Goal: Task Accomplishment & Management: Manage account settings

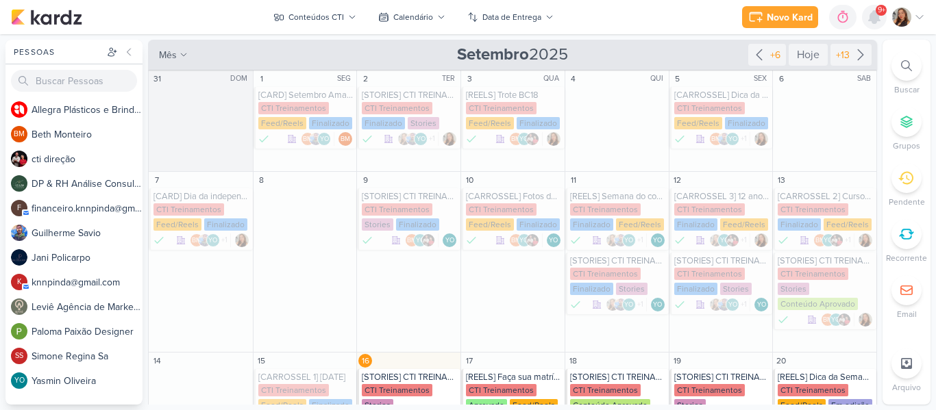
click at [879, 18] on icon at bounding box center [873, 17] width 11 height 12
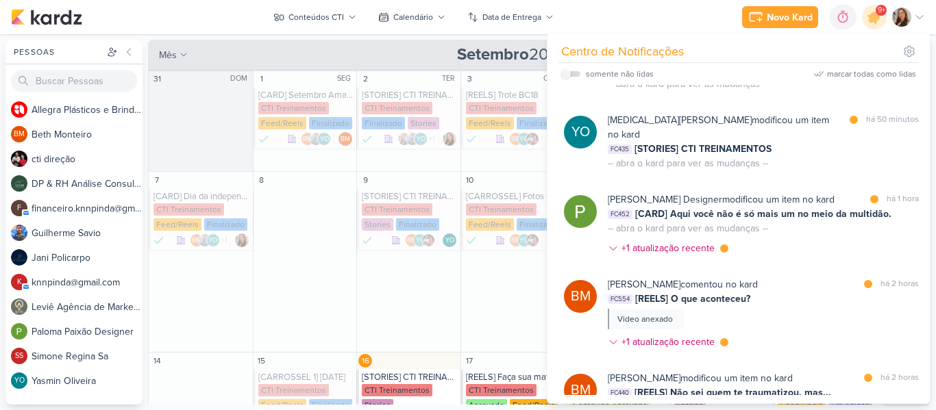
scroll to position [247, 0]
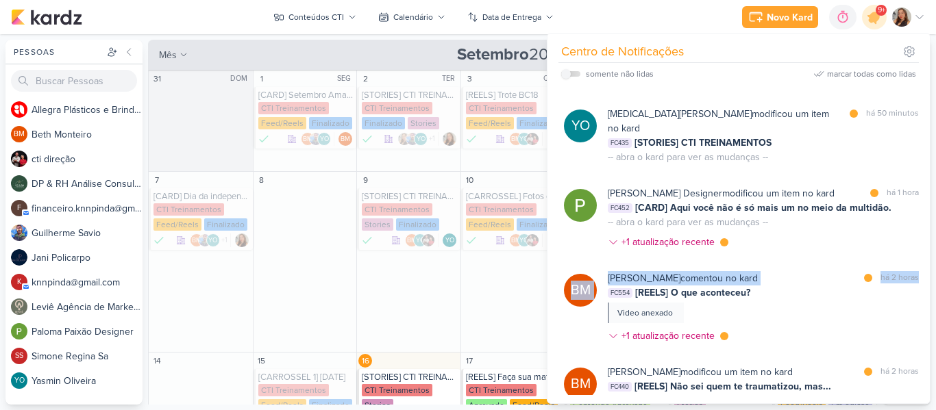
drag, startPoint x: 929, startPoint y: 184, endPoint x: 924, endPoint y: 210, distance: 27.1
click at [924, 210] on div "Centro de Notificações somente não lidas marcar todas como lidas" at bounding box center [738, 219] width 382 height 370
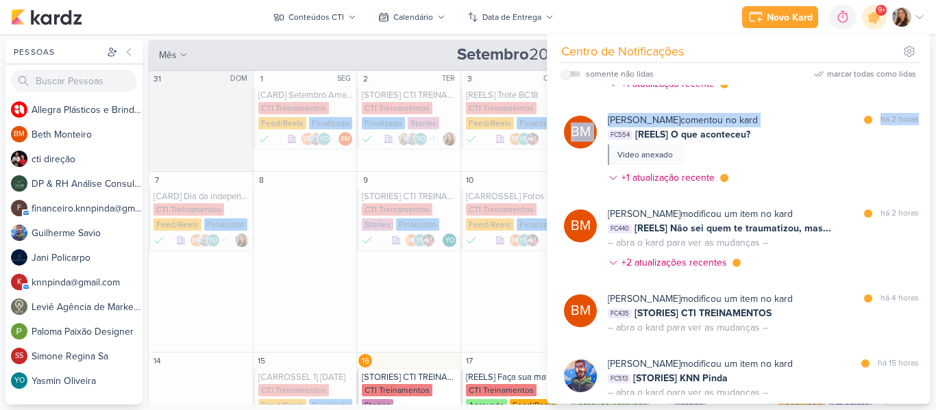
scroll to position [392, 0]
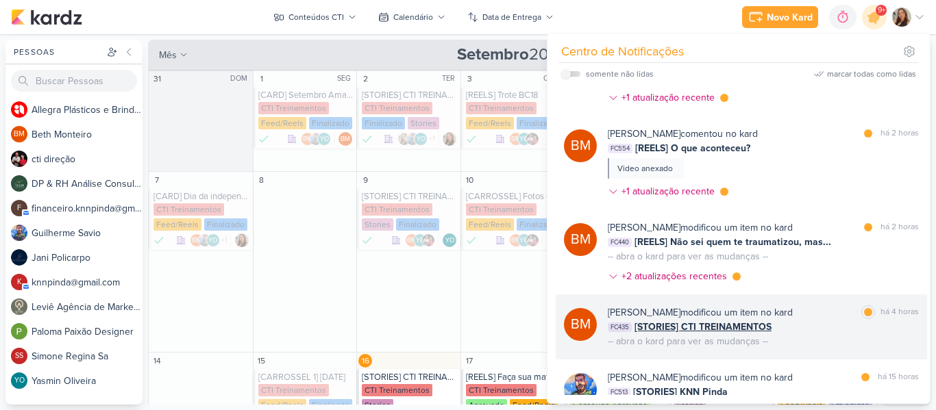
click at [783, 305] on div "[PERSON_NAME] modificou um item no kard marcar como lida há 4 horas FC435 [STOR…" at bounding box center [762, 326] width 311 height 43
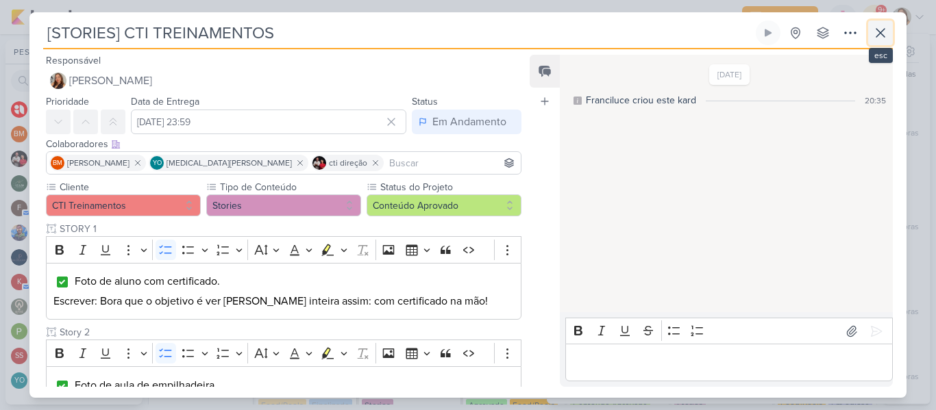
click at [883, 24] on button at bounding box center [880, 33] width 25 height 25
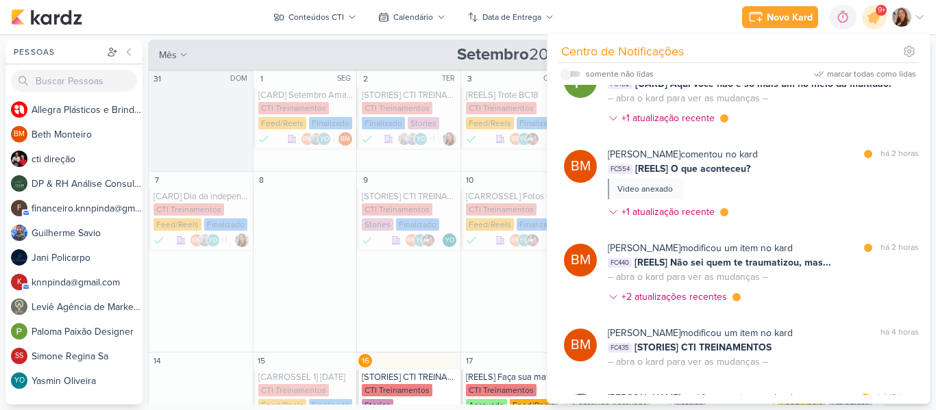
scroll to position [357, 0]
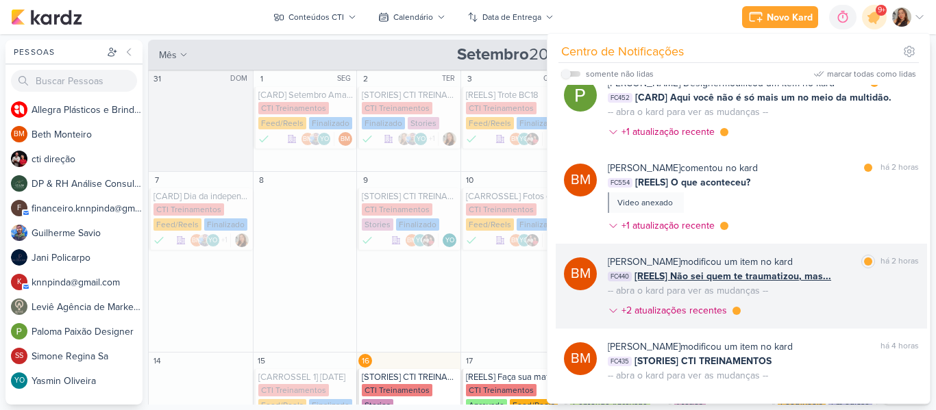
click at [852, 269] on div "FC440 [REELS] Não sei quem te traumatizou, mas..." at bounding box center [762, 276] width 311 height 14
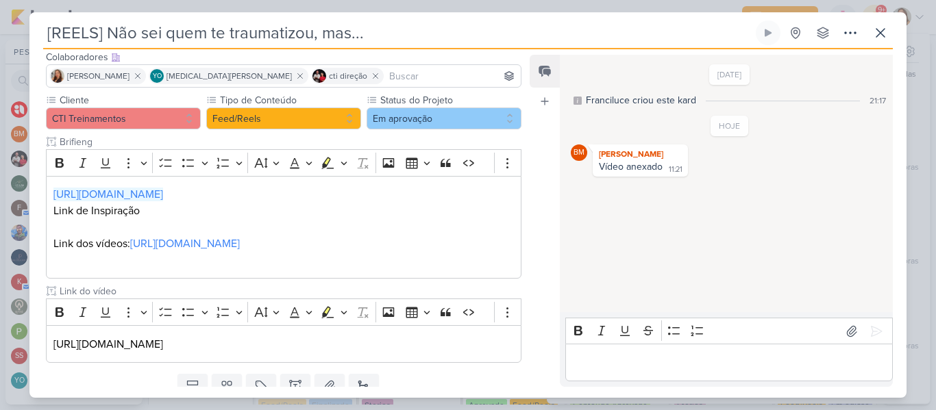
scroll to position [139, 0]
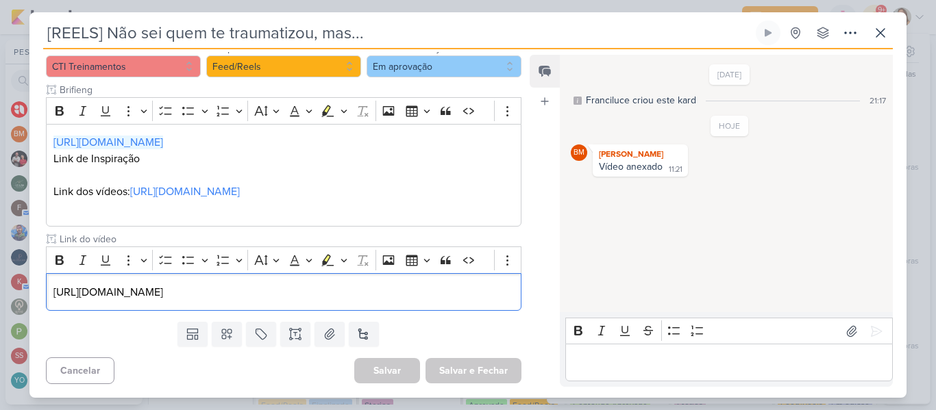
drag, startPoint x: 503, startPoint y: 294, endPoint x: 43, endPoint y: 275, distance: 459.9
click at [43, 275] on div "Cliente CTI Treinamentos Tipo de Conteúdo" at bounding box center [277, 178] width 497 height 275
copy p "[URL][DOMAIN_NAME]"
click at [582, 374] on div "Editor editing area: main" at bounding box center [728, 363] width 327 height 38
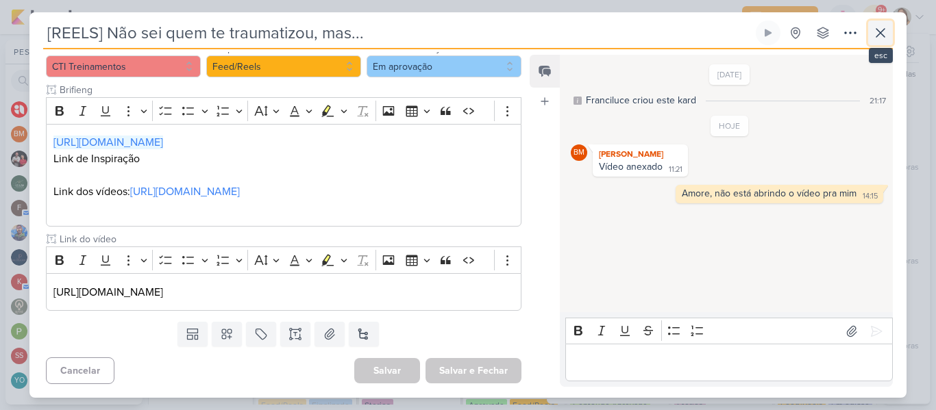
click at [877, 44] on button at bounding box center [880, 33] width 25 height 25
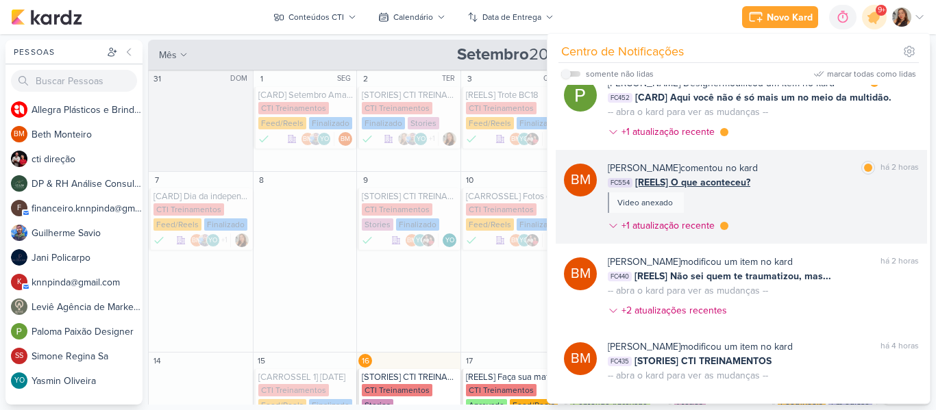
click at [765, 161] on div "[PERSON_NAME] comentou no kard marcar como lida há 2 horas FC554 [REELS] O que …" at bounding box center [762, 199] width 311 height 77
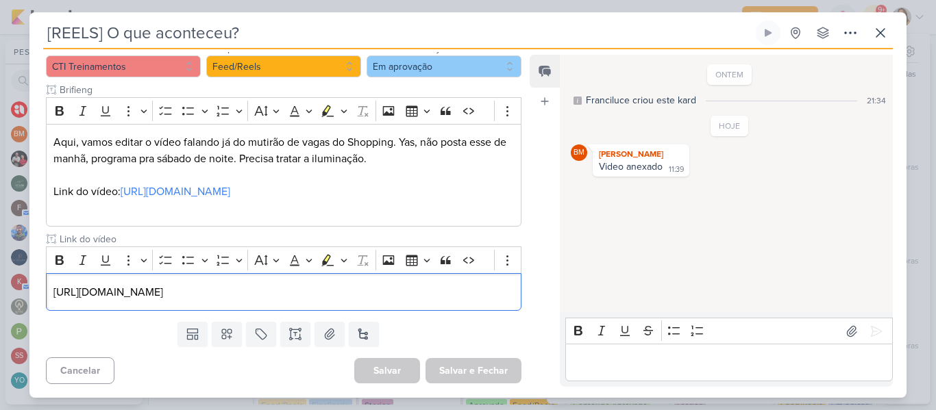
drag, startPoint x: 490, startPoint y: 294, endPoint x: 29, endPoint y: 286, distance: 461.7
click at [29, 286] on div "[REELS] O que aconteceu? Criado por mim" at bounding box center [468, 205] width 936 height 410
copy p "[URL][DOMAIN_NAME]"
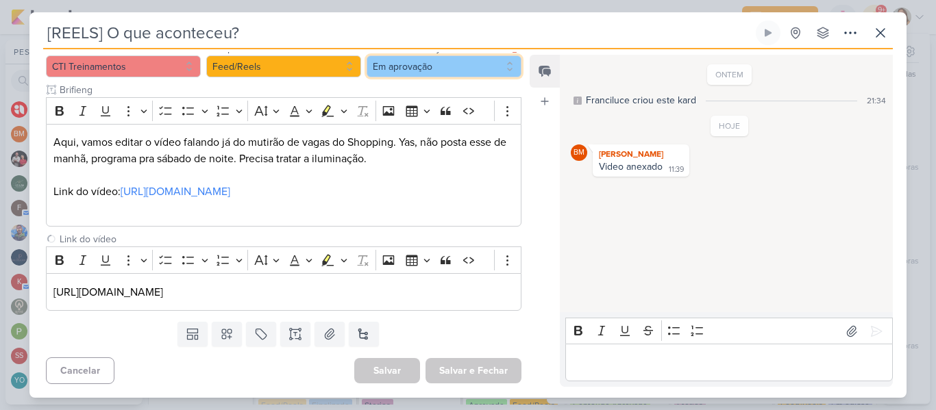
click at [440, 61] on button "Em aprovação" at bounding box center [443, 66] width 155 height 22
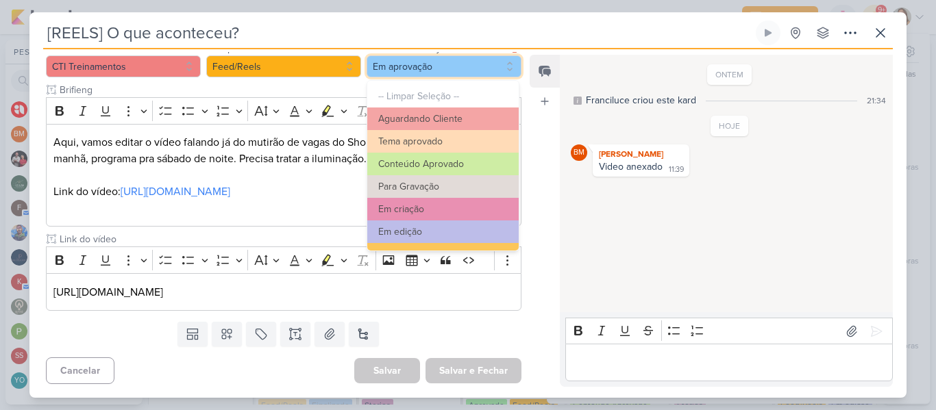
scroll to position [155, 0]
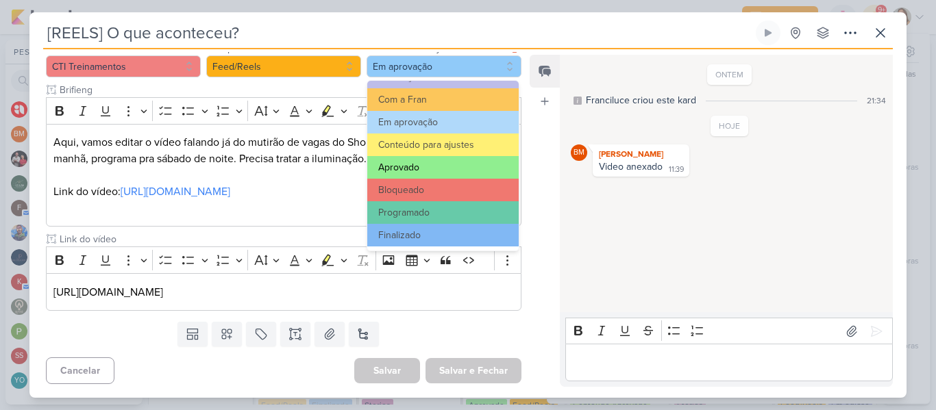
click at [421, 172] on button "Aprovado" at bounding box center [442, 167] width 151 height 23
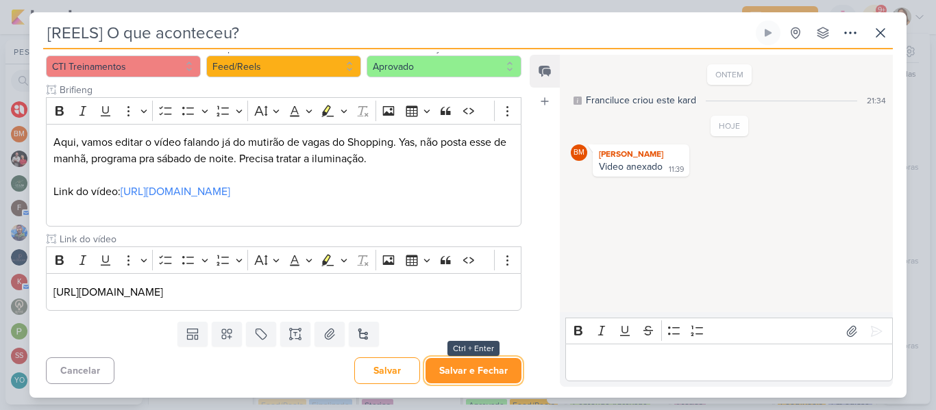
click at [485, 376] on button "Salvar e Fechar" at bounding box center [473, 370] width 96 height 25
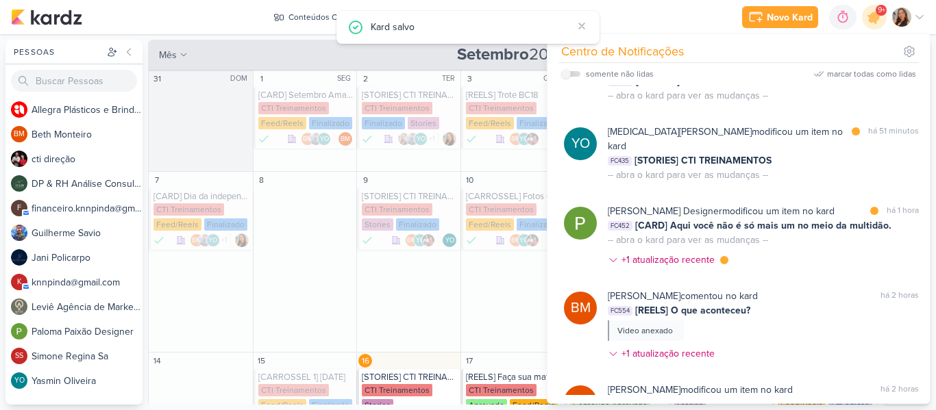
scroll to position [182, 0]
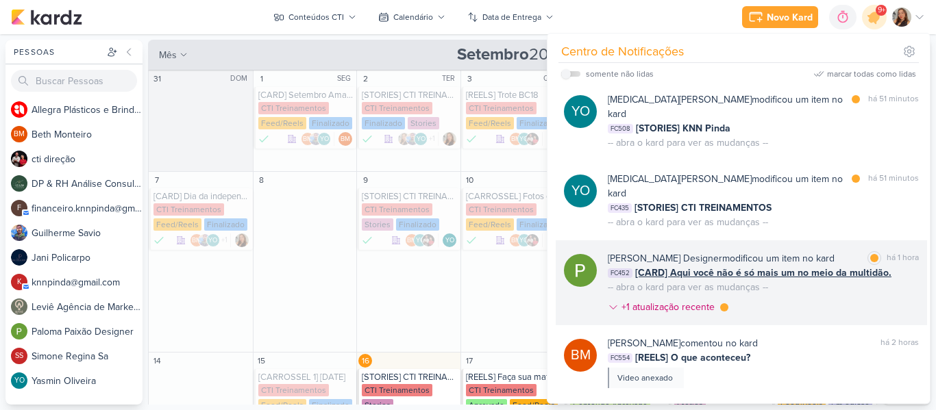
click at [835, 251] on div "[PERSON_NAME] Designer modificou um item no kard marcar como lida há 1 hora FC4…" at bounding box center [762, 285] width 311 height 68
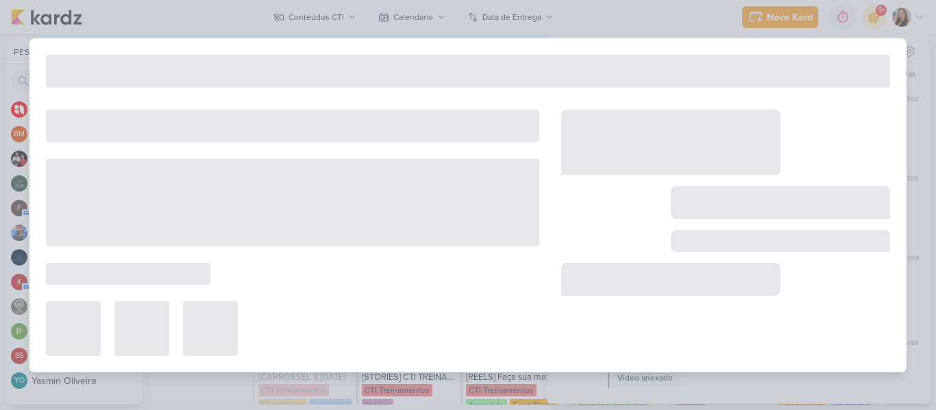
type input "[CARD] Aqui você não é só mais um no meio da multidão."
type input "[DATE] 23:59"
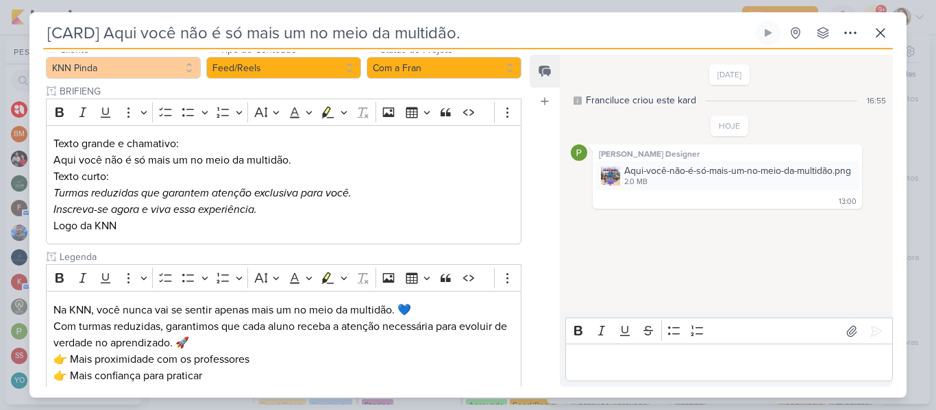
scroll to position [0, 0]
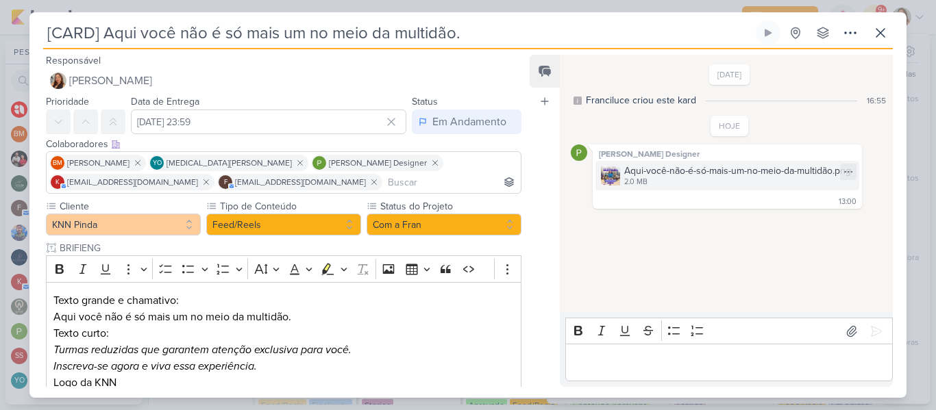
click at [638, 185] on div "2.0 MB" at bounding box center [737, 182] width 227 height 11
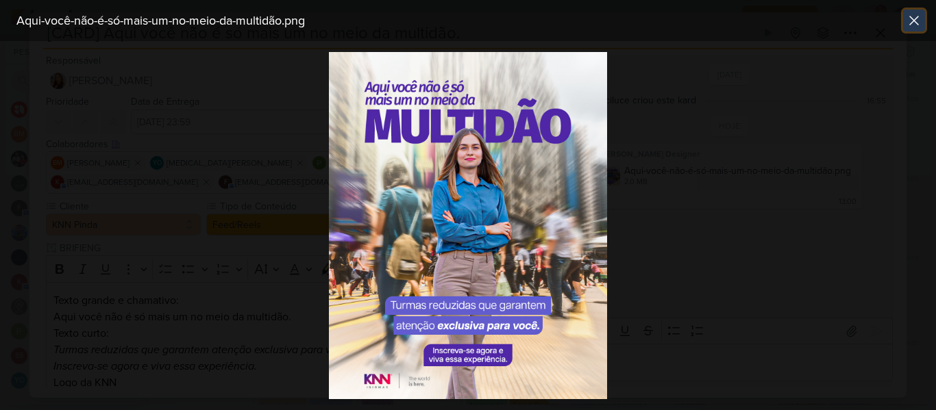
click at [912, 19] on icon at bounding box center [913, 20] width 8 height 8
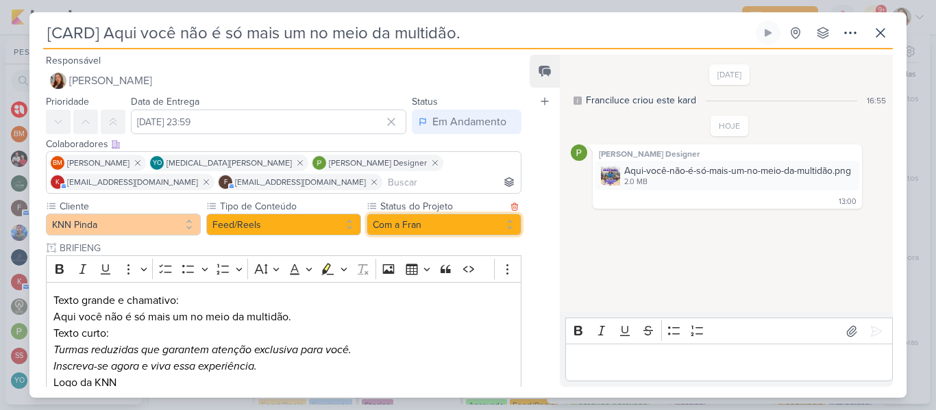
click at [440, 221] on button "Com a Fran" at bounding box center [443, 225] width 155 height 22
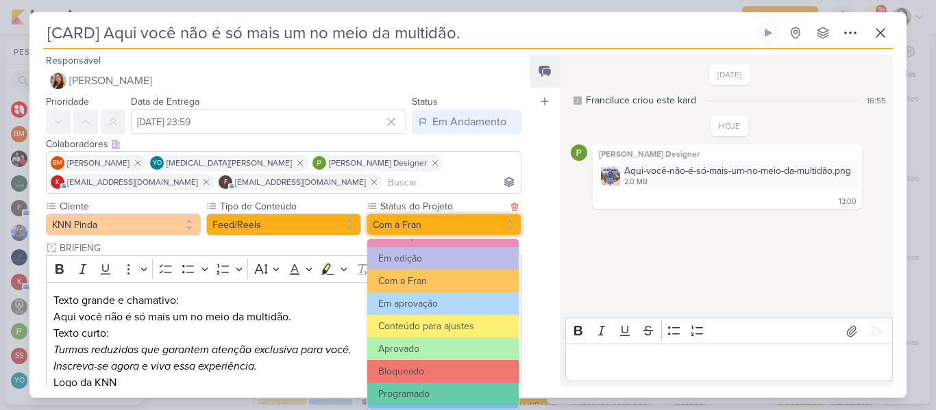
scroll to position [155, 0]
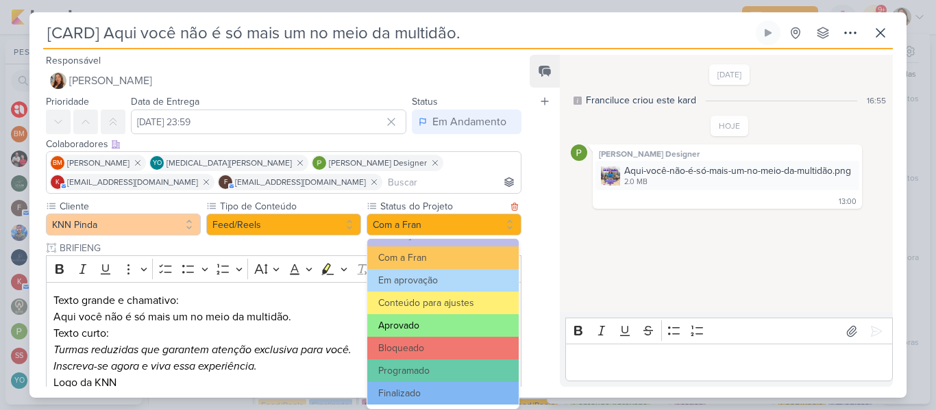
click at [464, 321] on button "Aprovado" at bounding box center [442, 325] width 151 height 23
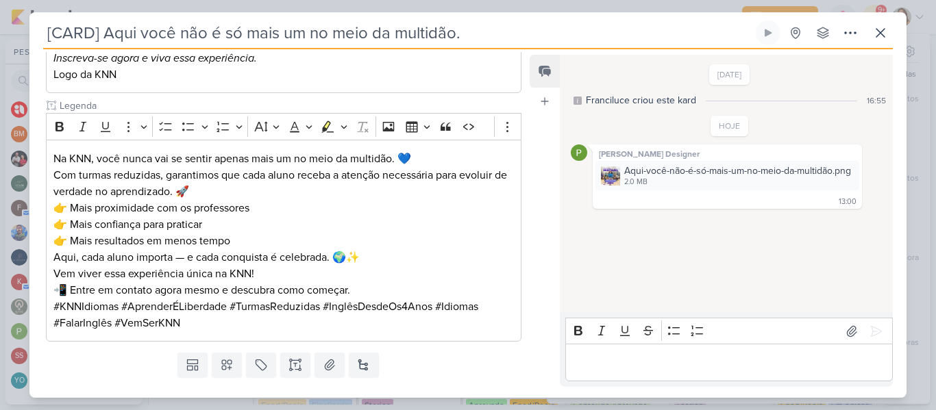
scroll to position [339, 0]
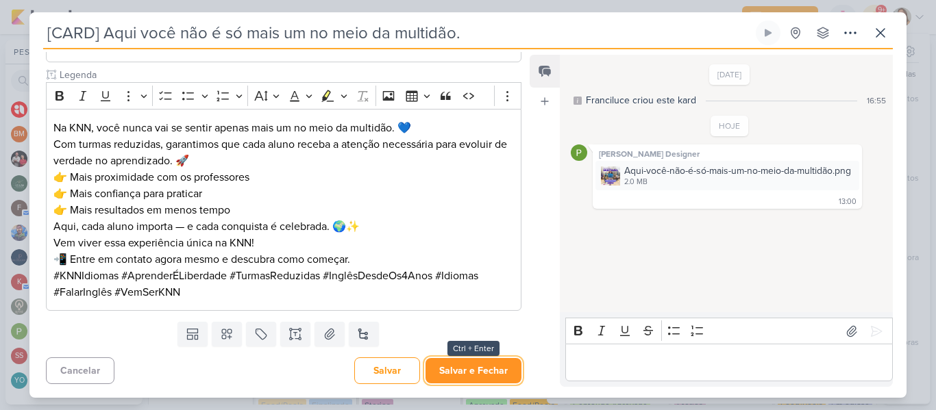
click at [442, 369] on button "Salvar e Fechar" at bounding box center [473, 370] width 96 height 25
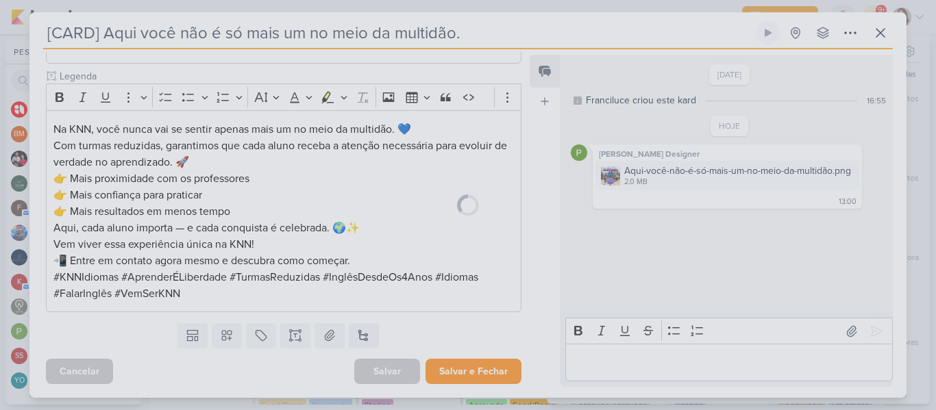
scroll to position [338, 0]
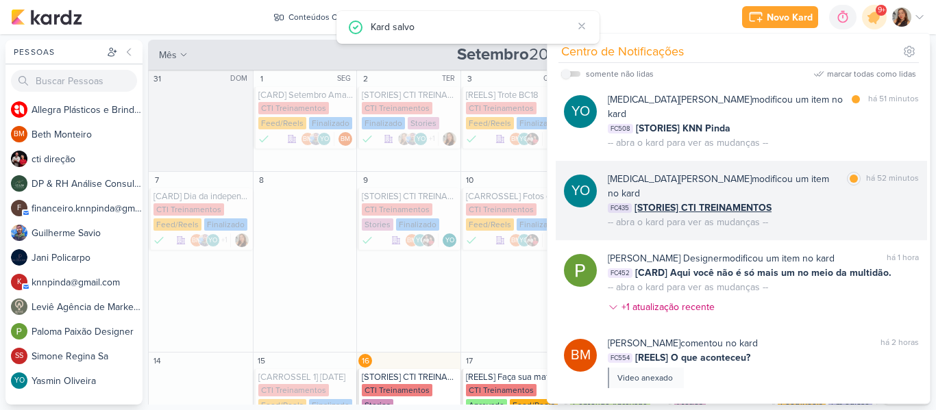
click at [842, 201] on div "FC435 [STORIES] CTI TREINAMENTOS" at bounding box center [762, 208] width 311 height 14
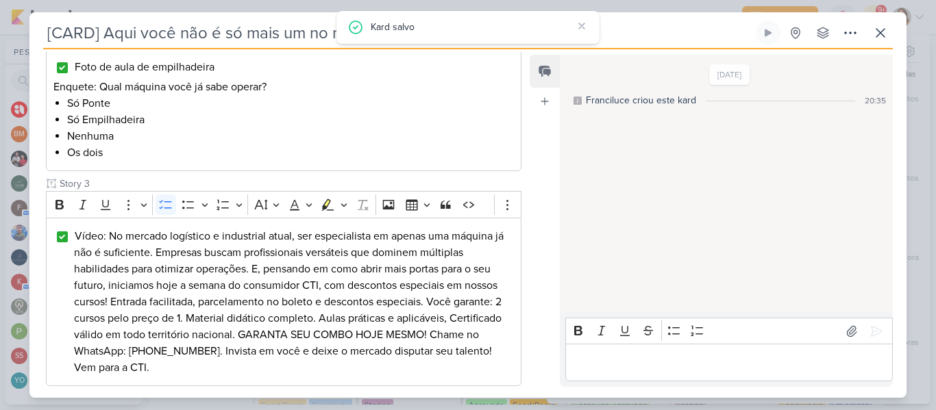
type input "[STORIES] CTI TREINAMENTOS"
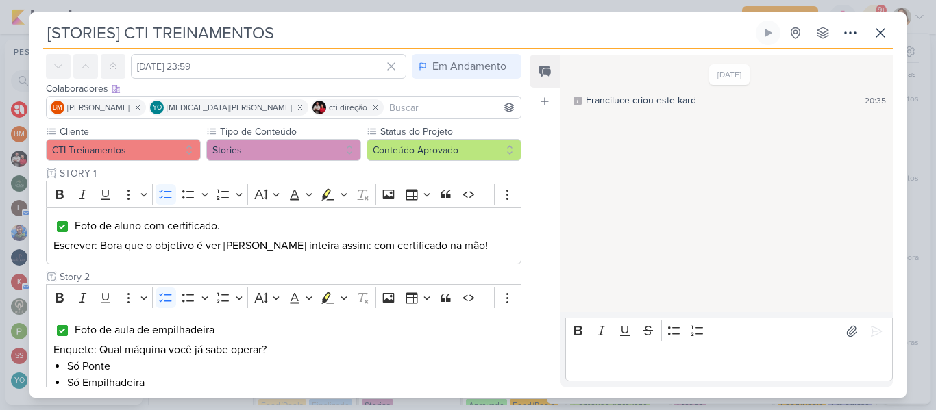
scroll to position [27, 0]
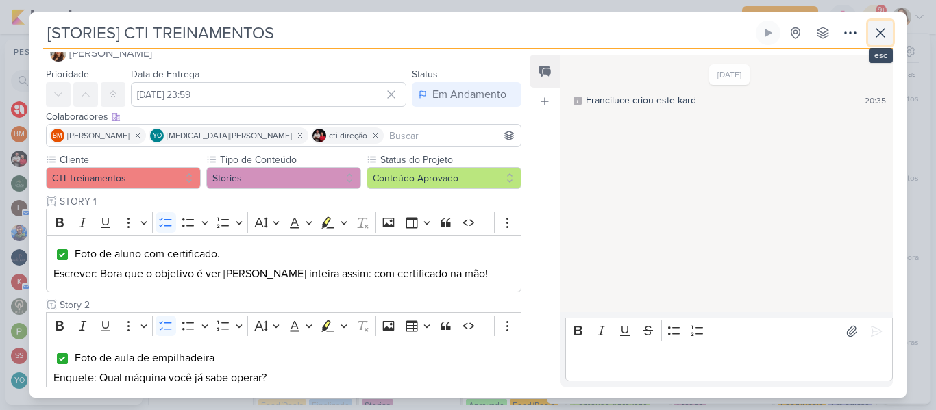
click at [873, 42] on button at bounding box center [880, 33] width 25 height 25
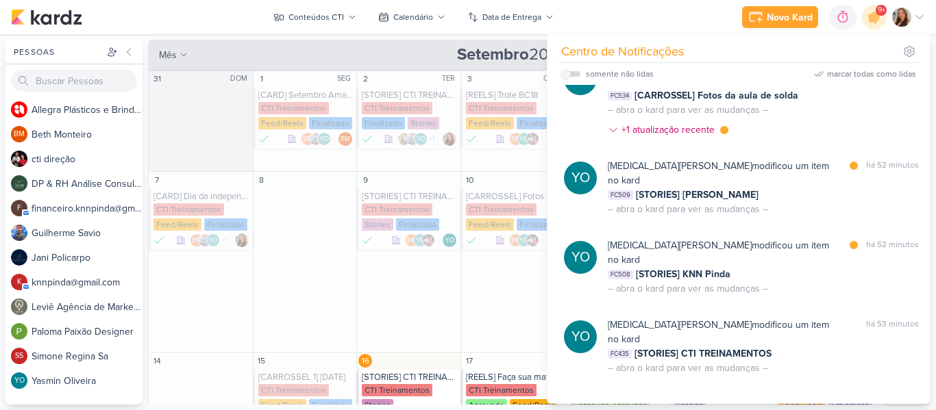
scroll to position [0, 0]
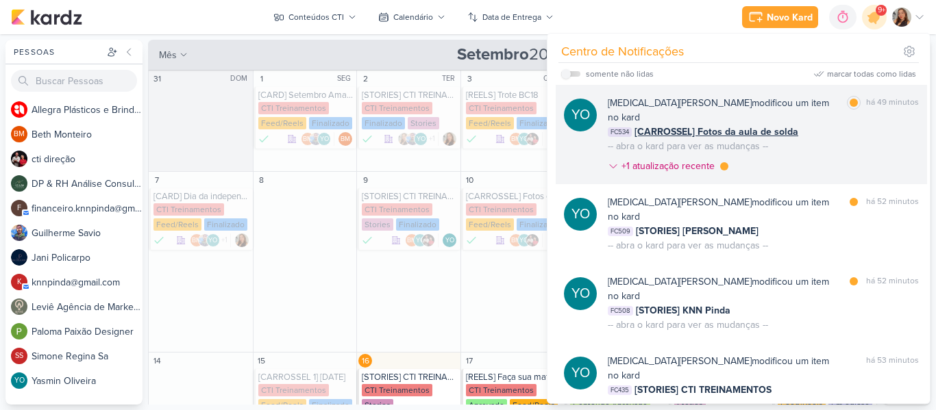
click at [857, 105] on div "marcar como lida há 49 minutos" at bounding box center [882, 110] width 72 height 29
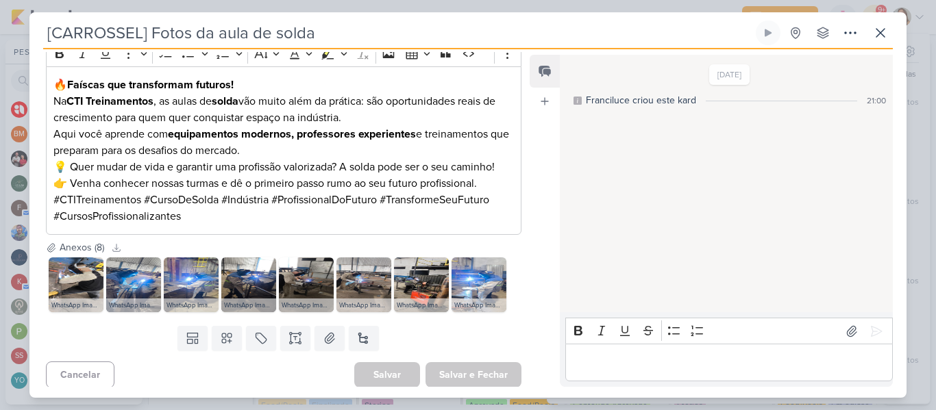
scroll to position [201, 0]
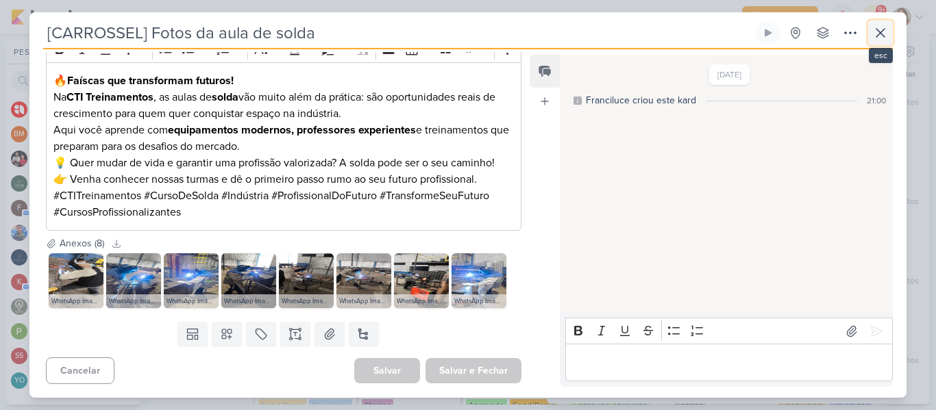
click at [876, 36] on icon at bounding box center [880, 33] width 8 height 8
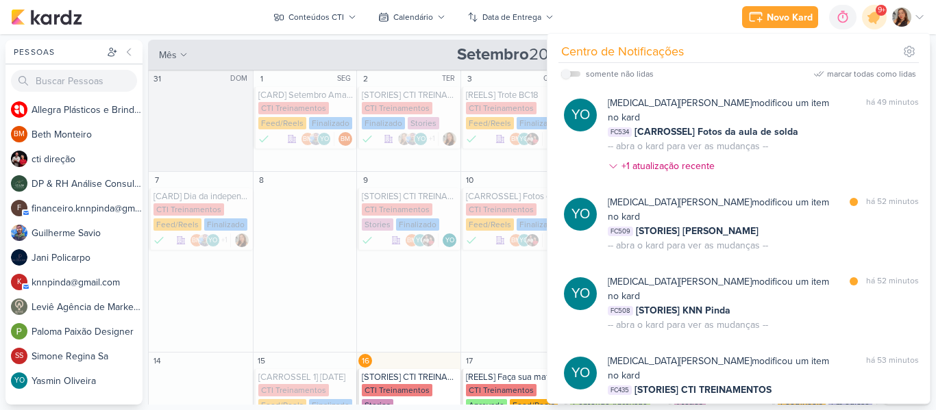
click at [627, 16] on div "Novo Kard Ctrl + k 0h0m Sessão desligada... Hoje 0h0m Semana 0h0m Mês 0h0m" at bounding box center [468, 17] width 914 height 34
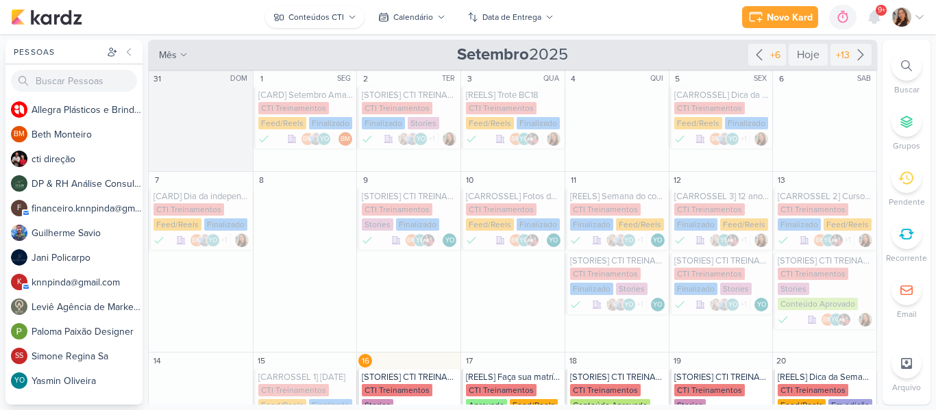
click at [333, 25] on body "1.99.0 [GEOGRAPHIC_DATA] Ctrl + k 0h0m Sessão desligada... Hoje 0h0m Semana 0h0…" at bounding box center [468, 205] width 936 height 410
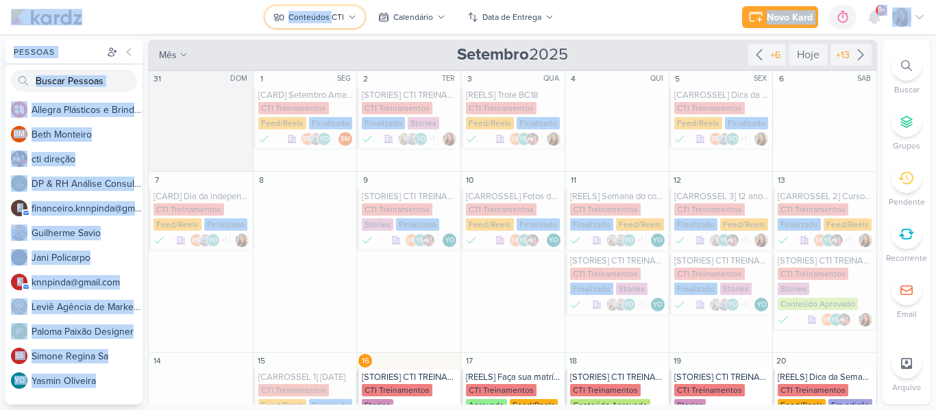
click at [333, 25] on button "Conteúdos CTI" at bounding box center [314, 17] width 99 height 22
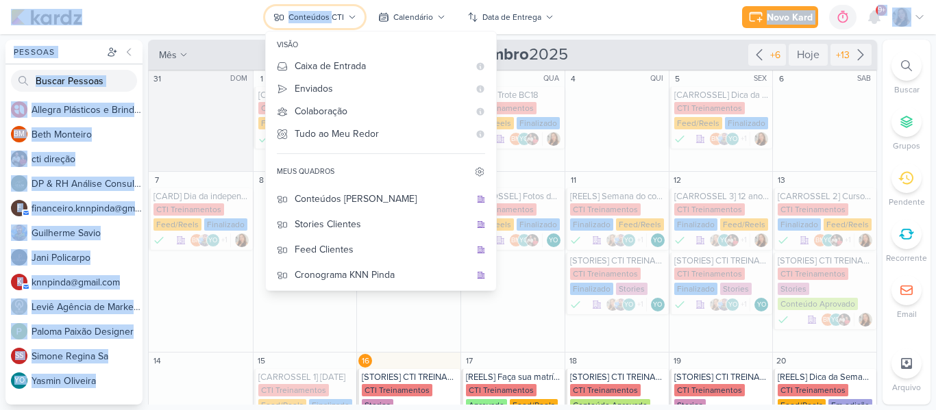
scroll to position [177, 0]
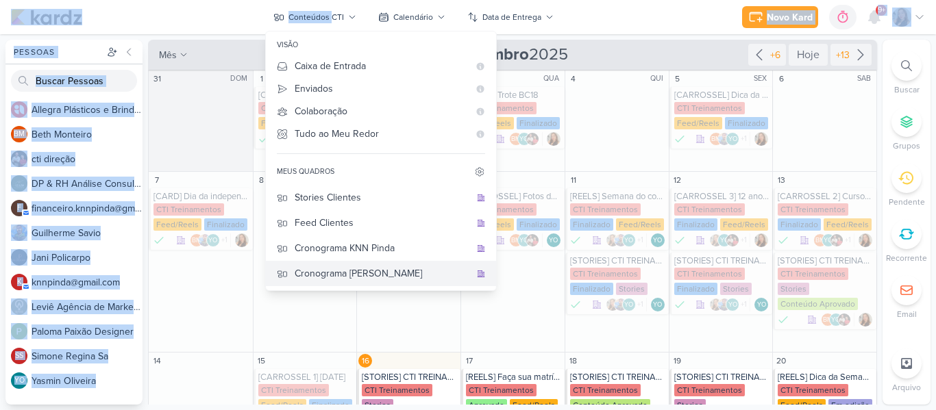
click at [412, 273] on div "Cronograma [PERSON_NAME]" at bounding box center [381, 273] width 175 height 14
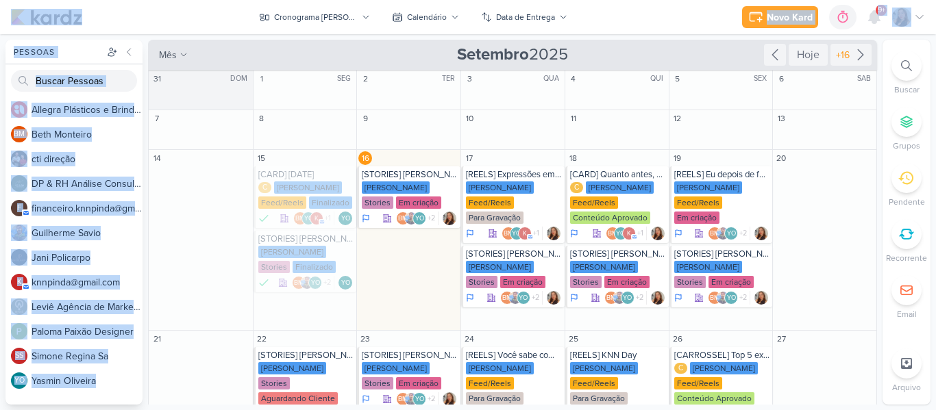
click at [640, 25] on div "Novo Kard Ctrl + k 0h0m Sessão desligada... Hoje 0h0m Semana 0h0m Mês 0h0m" at bounding box center [468, 17] width 914 height 34
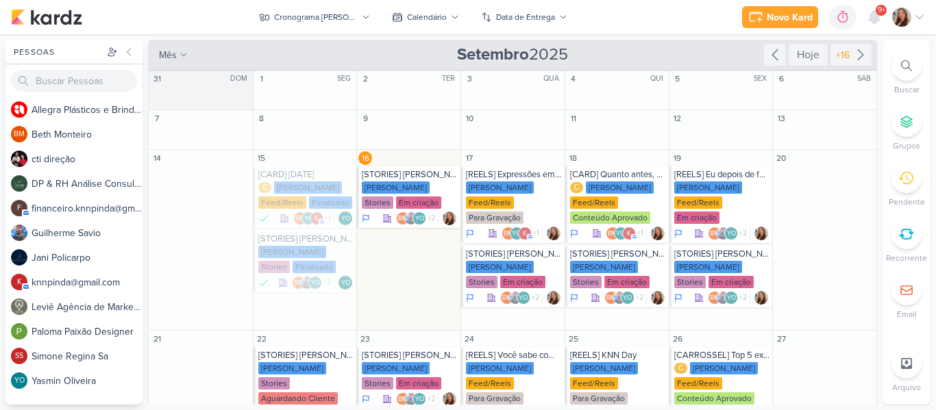
click at [218, 16] on div "Novo Kard Ctrl + k 0h0m Sessão desligada... Hoje 0h0m Semana 0h0m Mês 0h0m" at bounding box center [468, 17] width 914 height 34
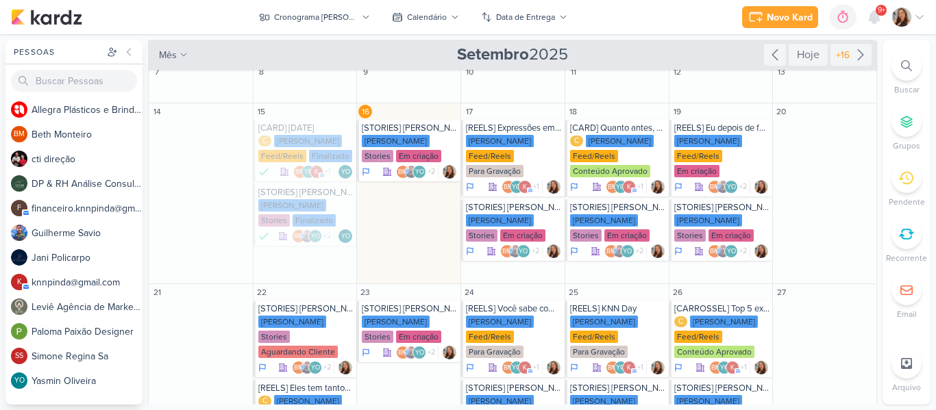
scroll to position [11, 0]
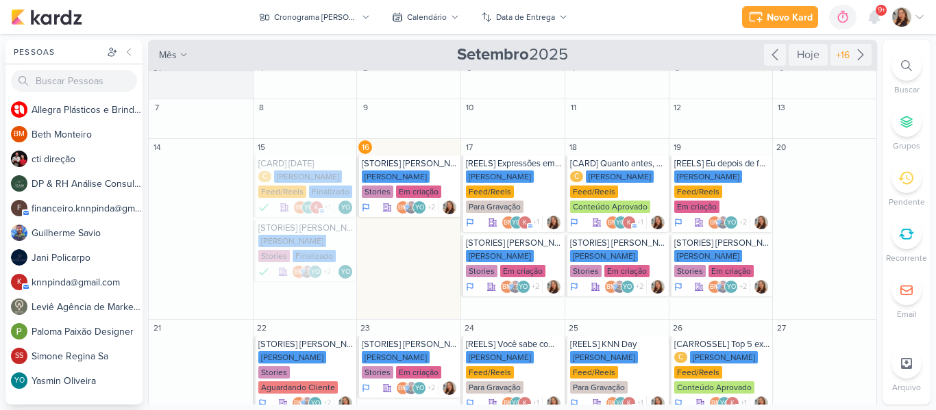
click at [654, 36] on div "Preferências de Quadros [GEOGRAPHIC_DATA] Organização Não tem nenhum quadro aqu…" at bounding box center [468, 222] width 936 height 376
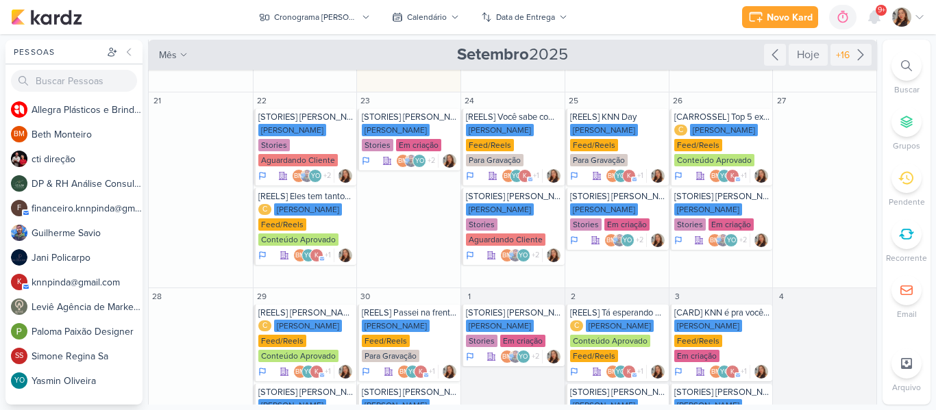
scroll to position [288, 0]
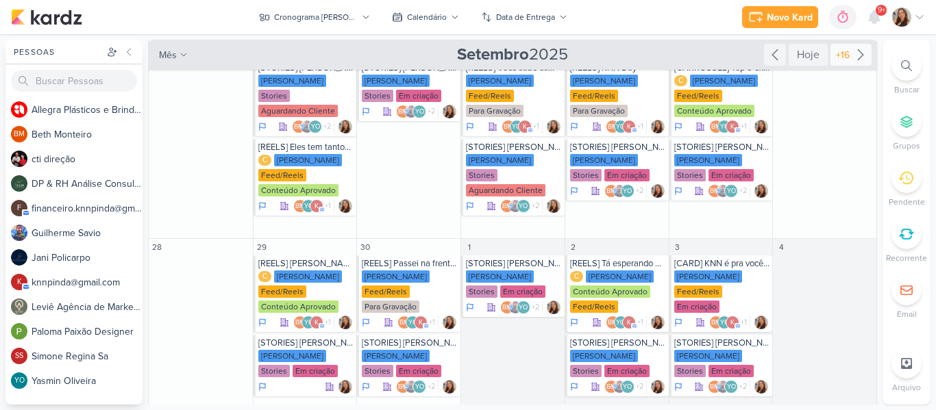
click at [836, 60] on div "+16" at bounding box center [842, 55] width 19 height 14
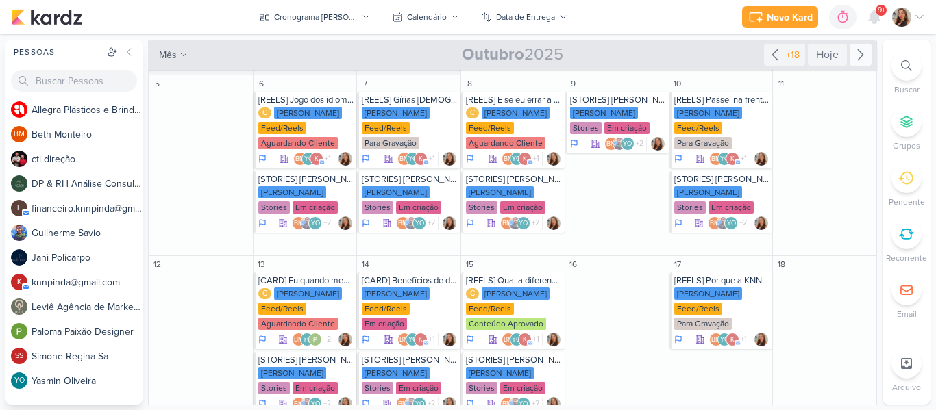
scroll to position [180, 0]
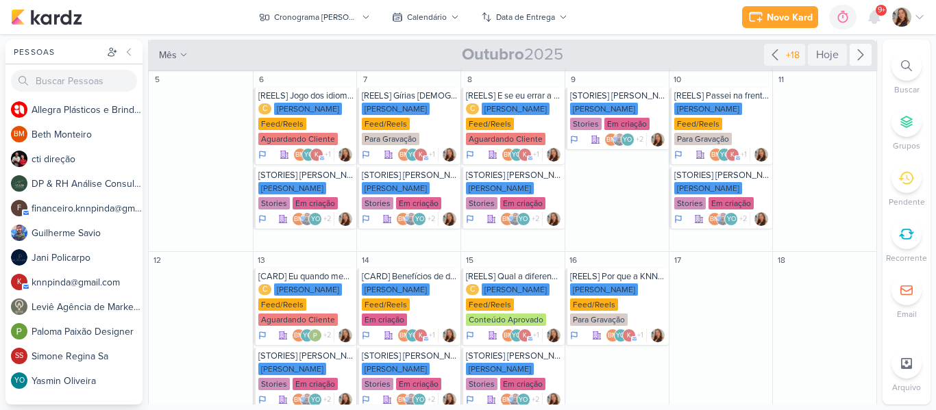
click at [677, 25] on div "Novo Kard Ctrl + k 0h0m Sessão desligada... Hoje 0h0m Semana 0h0m Mês 0h0m" at bounding box center [468, 17] width 914 height 34
click at [721, 193] on div "[PERSON_NAME]" at bounding box center [708, 188] width 68 height 12
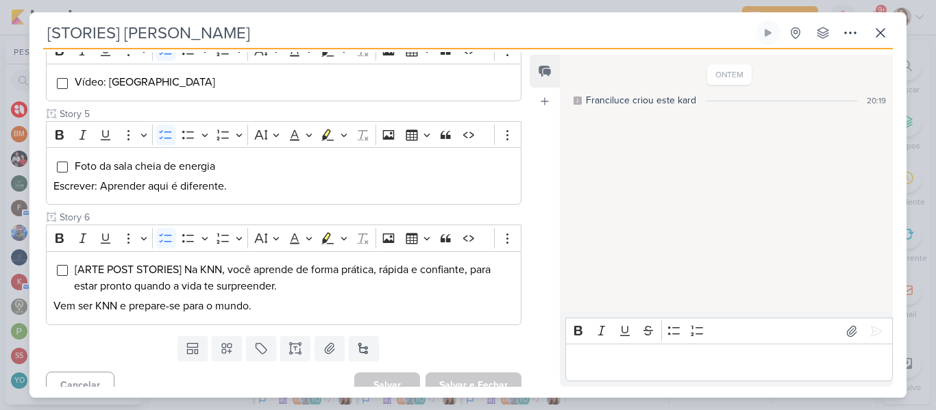
scroll to position [524, 0]
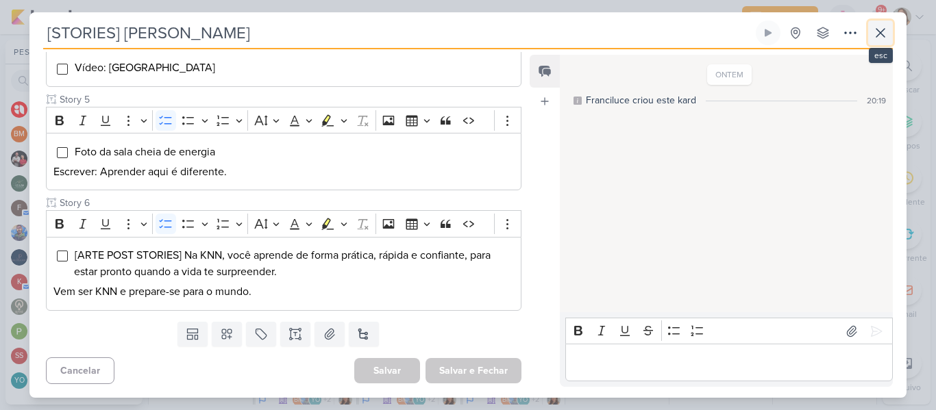
click at [887, 24] on button at bounding box center [880, 33] width 25 height 25
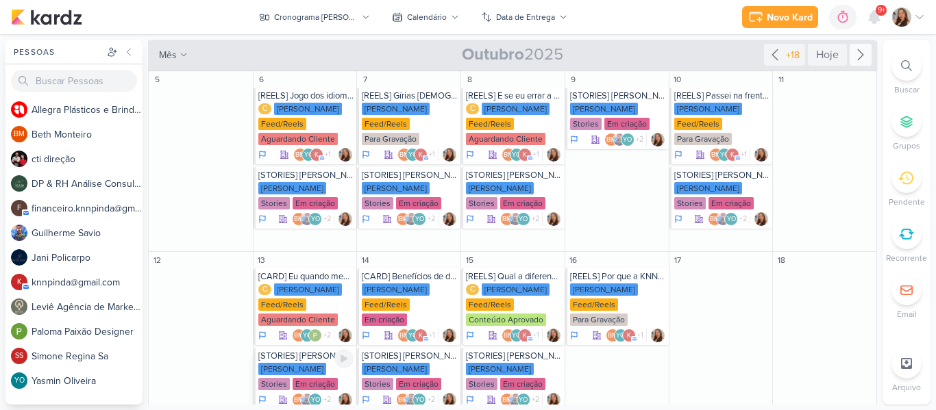
click at [292, 381] on div "Em criação" at bounding box center [314, 384] width 45 height 12
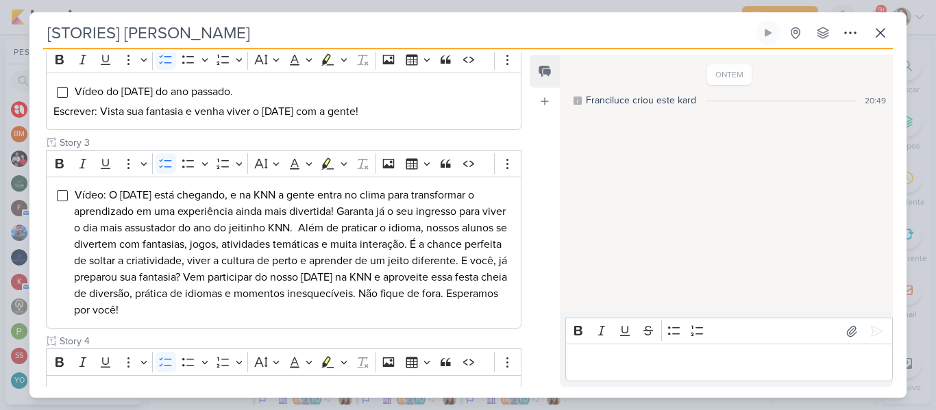
scroll to position [225, 0]
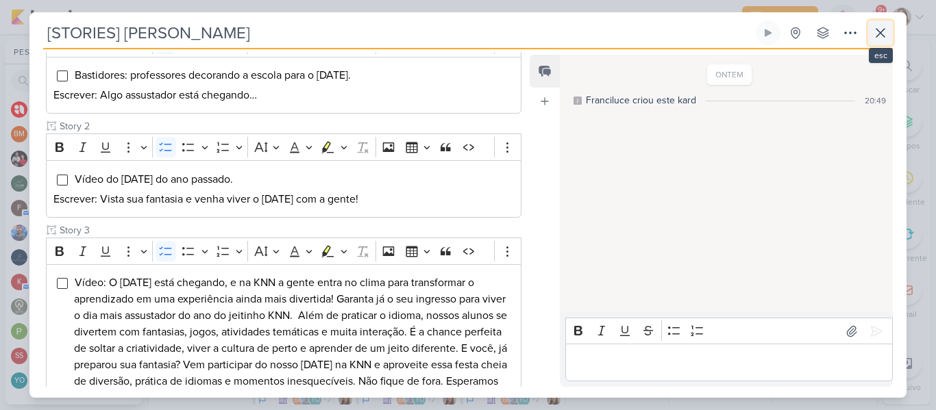
click at [875, 29] on icon at bounding box center [880, 33] width 16 height 16
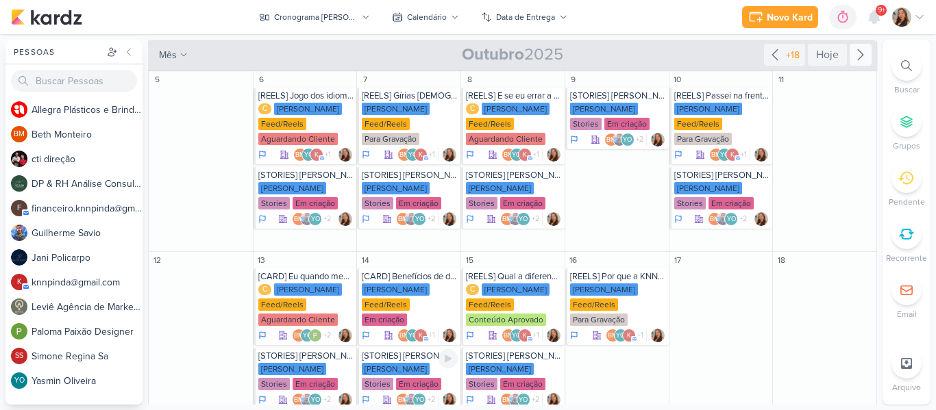
click at [393, 378] on div "Stories" at bounding box center [378, 384] width 32 height 12
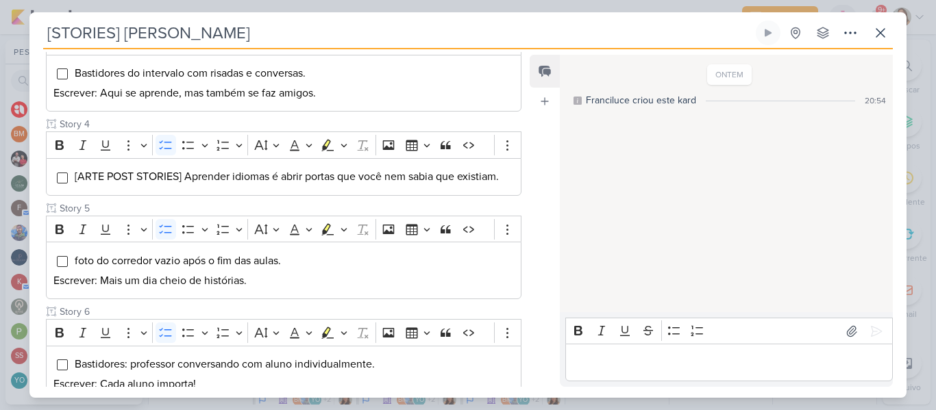
scroll to position [507, 0]
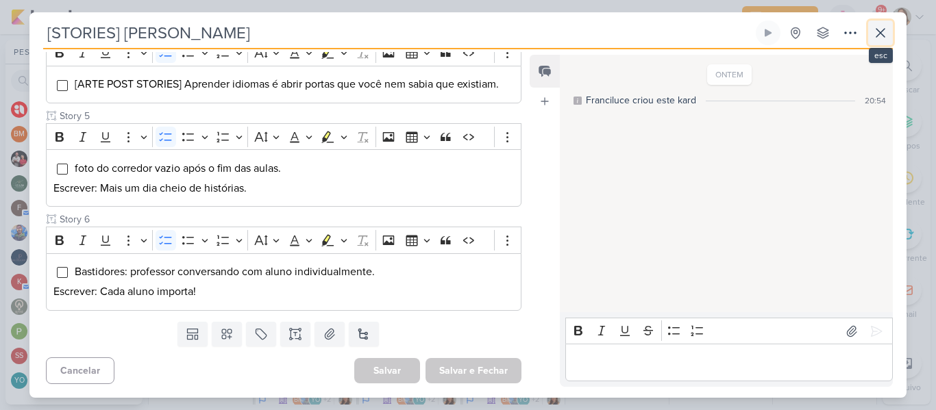
click at [883, 25] on icon at bounding box center [880, 33] width 16 height 16
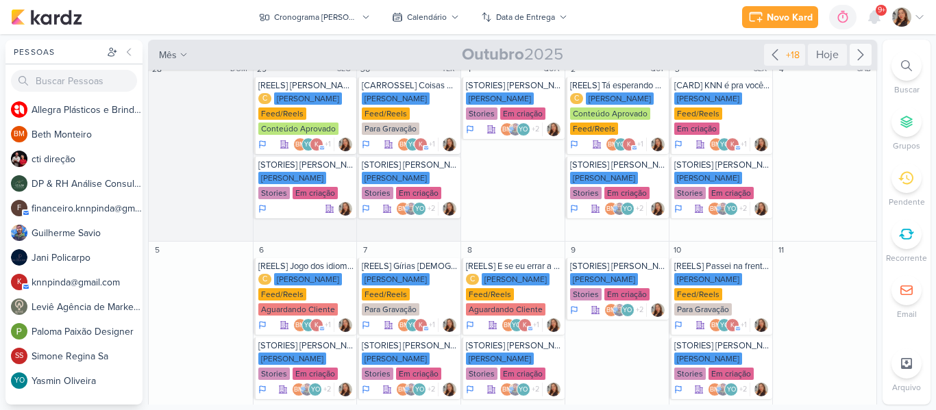
scroll to position [0, 0]
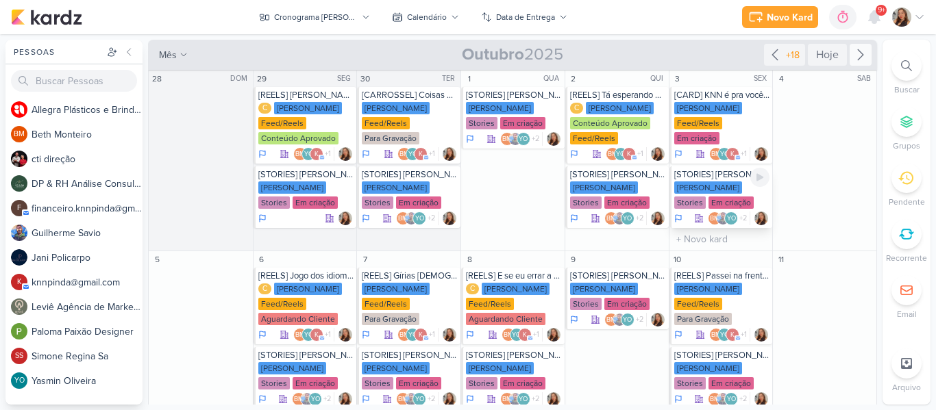
click at [713, 169] on div "[STORIES] [PERSON_NAME]" at bounding box center [722, 174] width 96 height 11
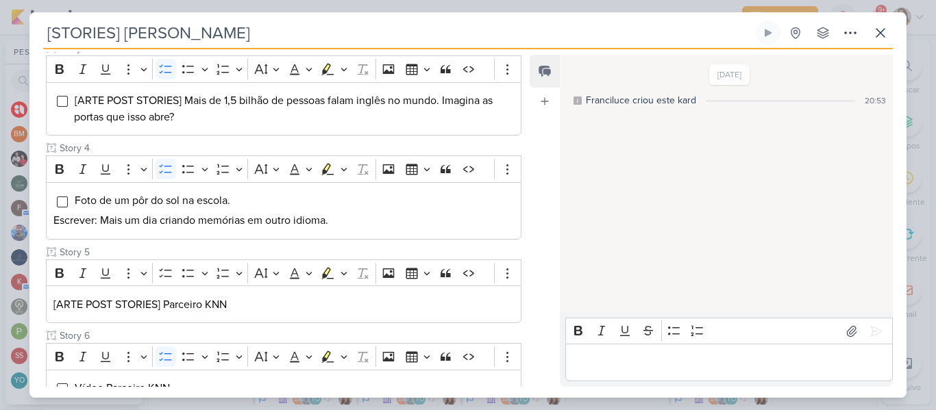
scroll to position [504, 0]
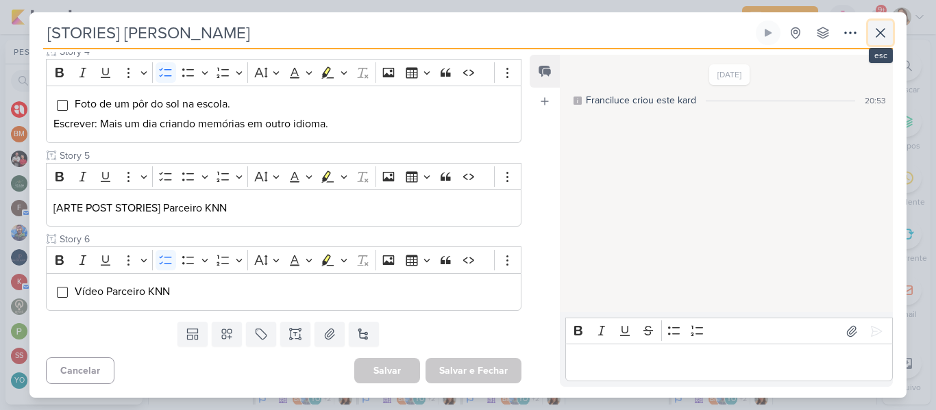
click at [879, 33] on icon at bounding box center [880, 33] width 16 height 16
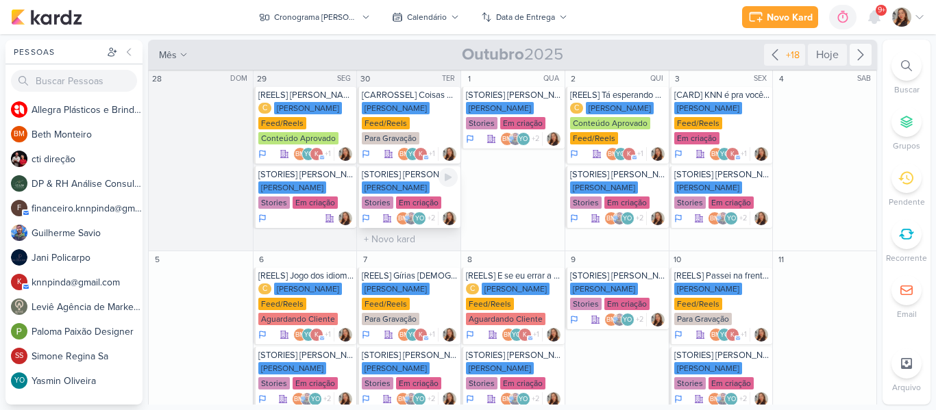
click at [392, 184] on div "[PERSON_NAME]" at bounding box center [396, 187] width 68 height 12
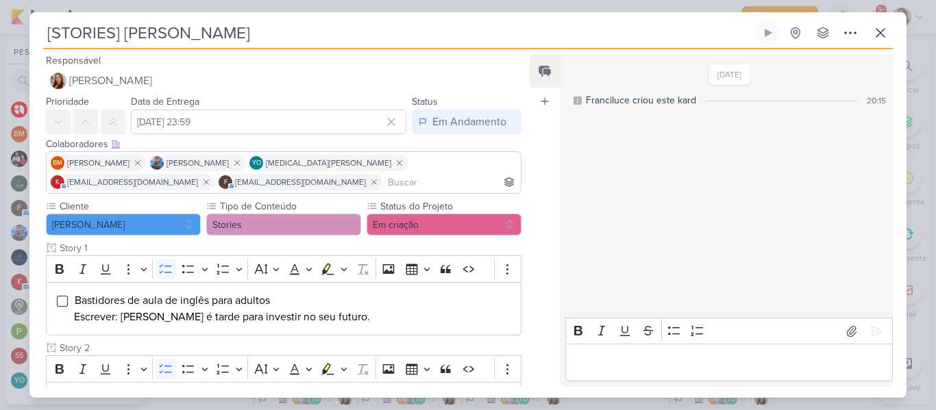
click at [894, 38] on div "[STORIES] [PERSON_NAME] Criado por mim nenhum grupo disponível" at bounding box center [467, 209] width 877 height 377
click at [882, 38] on icon at bounding box center [880, 33] width 16 height 16
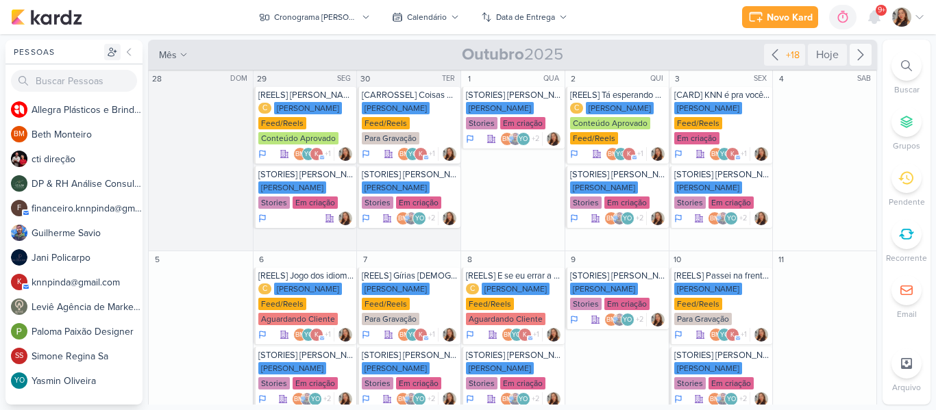
click at [109, 57] on icon at bounding box center [112, 52] width 11 height 11
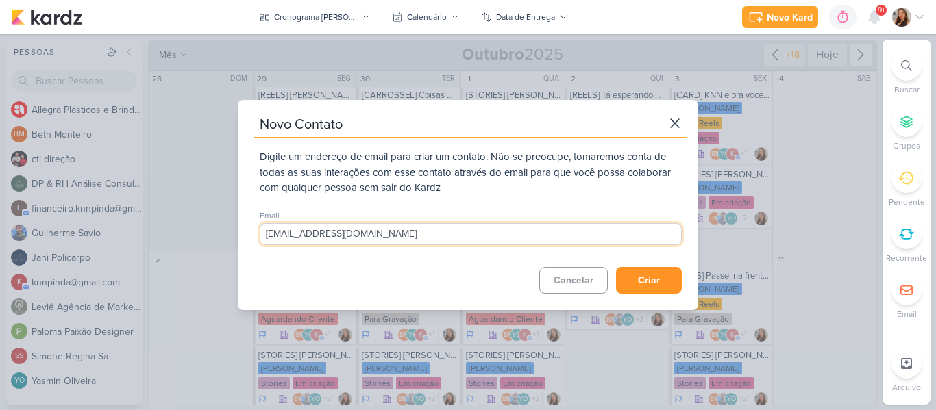
type input "[EMAIL_ADDRESS][DOMAIN_NAME]"
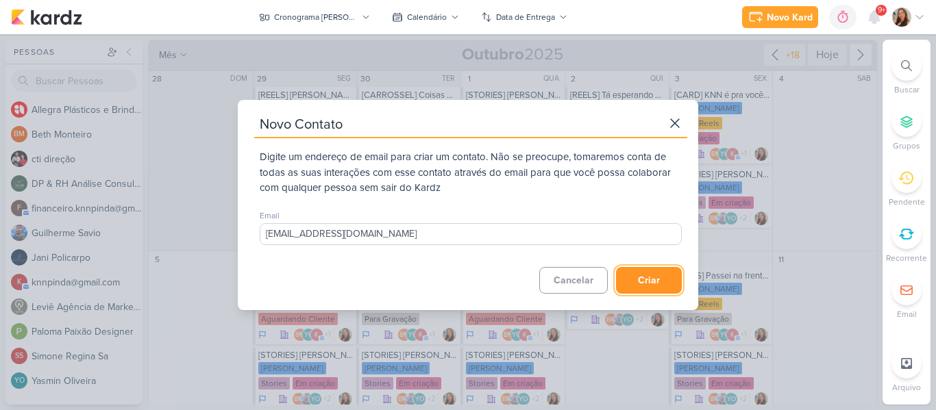
click at [635, 287] on button "Criar" at bounding box center [649, 280] width 66 height 27
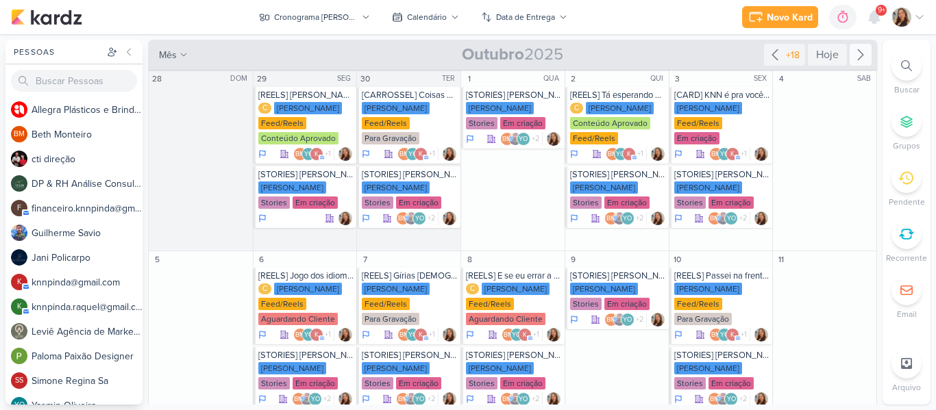
click at [196, 17] on div "Novo Kard Ctrl + k 0h0m Sessão desligada... Hoje 0h0m Semana 0h0m Mês 0h0m" at bounding box center [468, 17] width 914 height 34
